Goal: Task Accomplishment & Management: Use online tool/utility

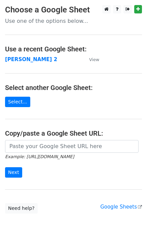
type input "https://docs.google.com/spreadsheets/d/1ZDlVQjaDibfPTpoRrnWj8pjn7YSOO7xEi0WZbgJ…"
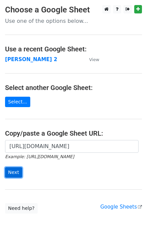
click at [16, 172] on input "Next" at bounding box center [13, 172] width 17 height 10
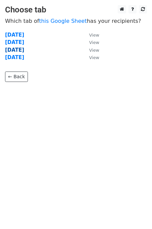
click at [21, 49] on strong "[DATE]" at bounding box center [14, 50] width 19 height 6
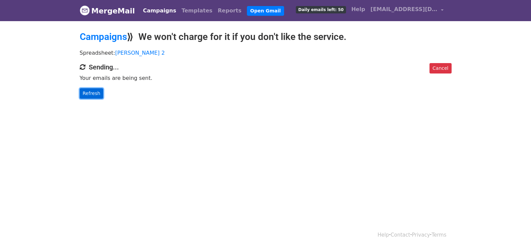
click at [90, 92] on link "Refresh" at bounding box center [92, 93] width 24 height 10
